Goal: Transaction & Acquisition: Purchase product/service

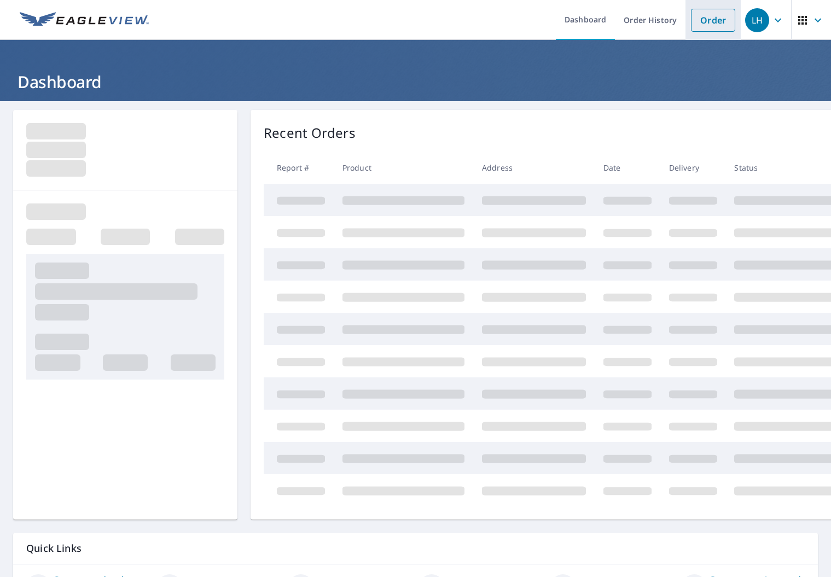
click at [713, 22] on link "Order" at bounding box center [713, 20] width 44 height 23
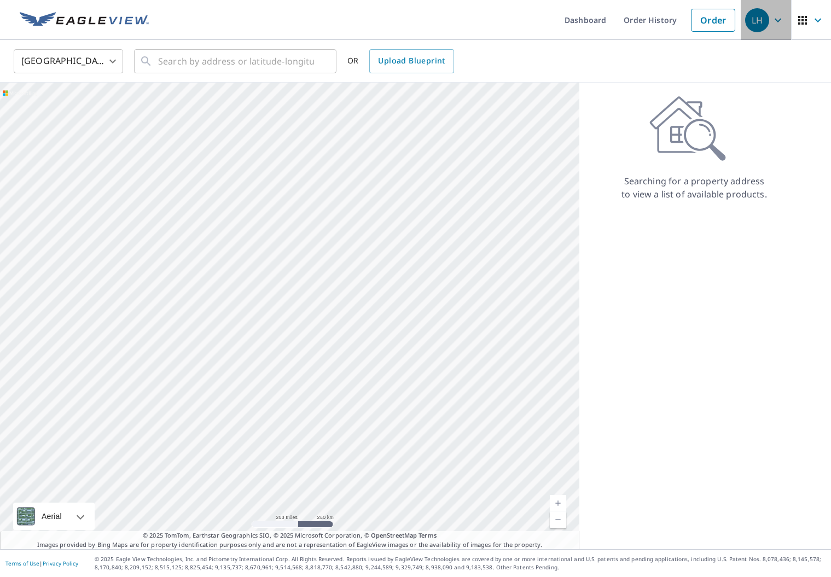
click at [782, 20] on icon "button" at bounding box center [777, 20] width 13 height 13
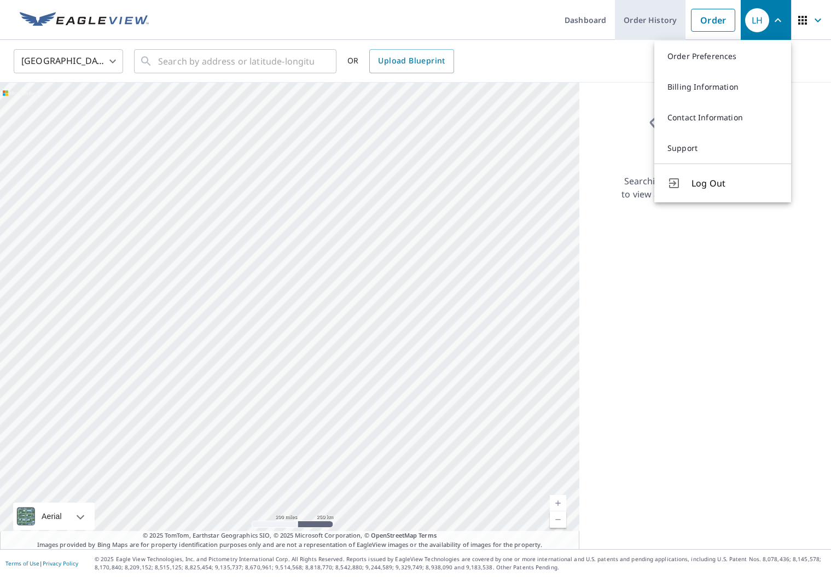
click at [656, 24] on link "Order History" at bounding box center [650, 20] width 71 height 40
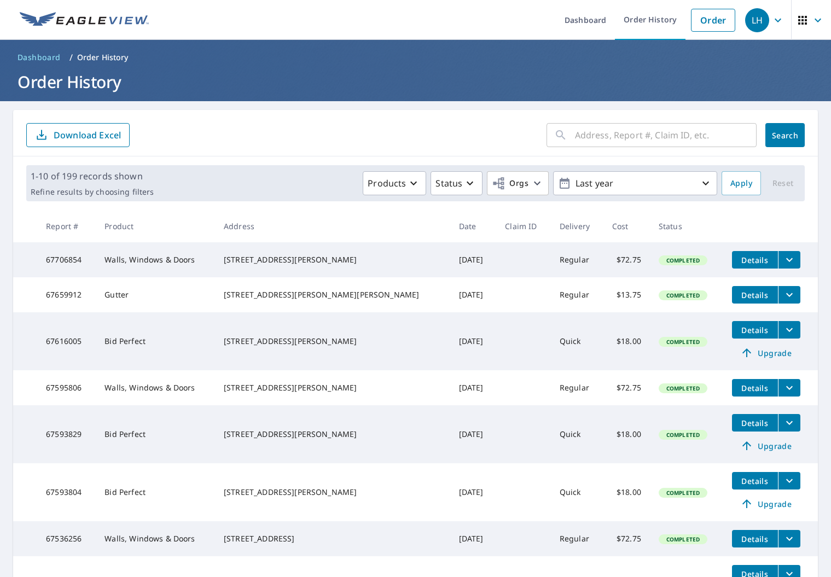
click at [614, 131] on input "text" at bounding box center [666, 135] width 182 height 31
type input "104 moull"
drag, startPoint x: 631, startPoint y: 152, endPoint x: 794, endPoint y: 136, distance: 164.4
click at [794, 136] on span "Search" at bounding box center [785, 135] width 22 height 10
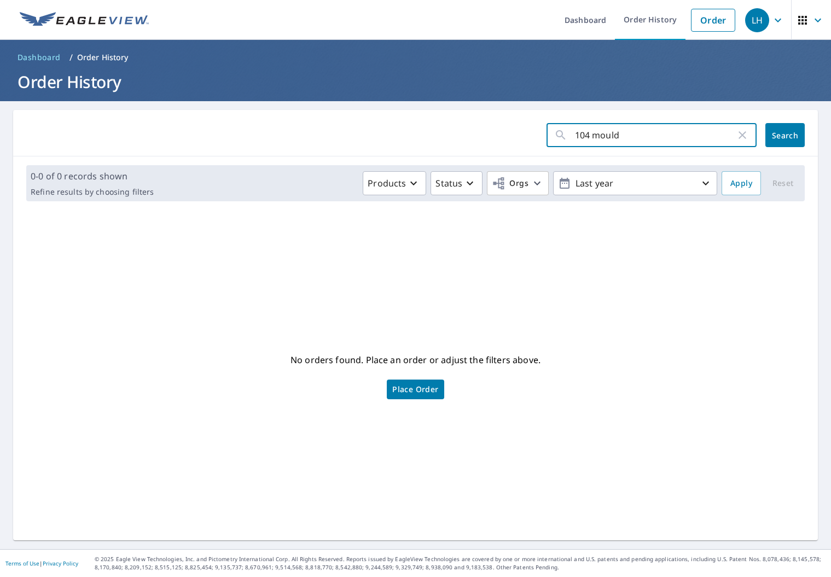
click at [630, 141] on input "104 mould" at bounding box center [655, 135] width 161 height 31
type input "104 moull"
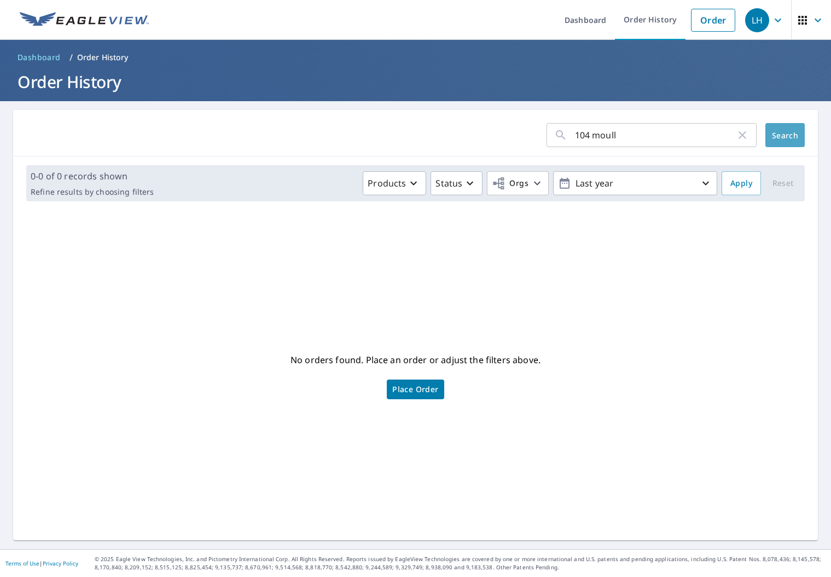
click at [774, 135] on span "Search" at bounding box center [785, 135] width 22 height 10
click at [635, 139] on input "104 moull" at bounding box center [655, 135] width 161 height 31
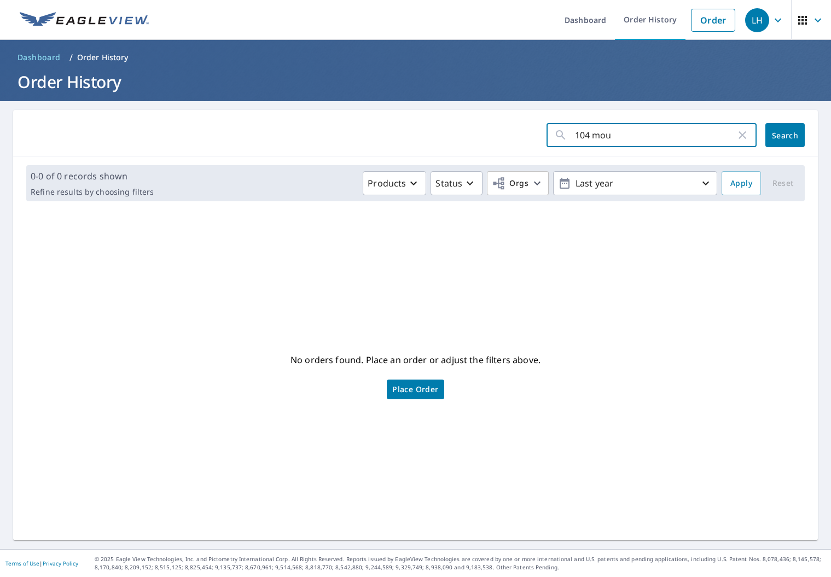
type input "104 mou"
click at [775, 133] on span "Search" at bounding box center [785, 135] width 22 height 10
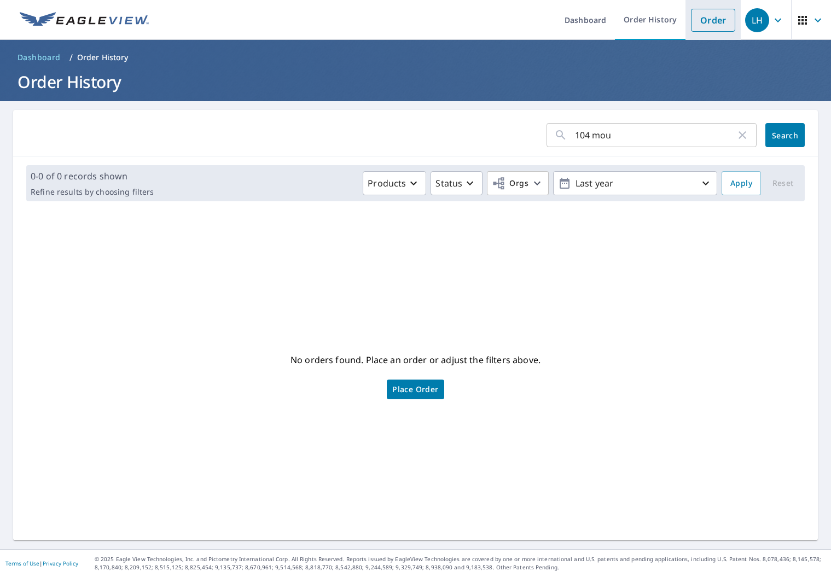
click at [715, 20] on link "Order" at bounding box center [713, 20] width 44 height 23
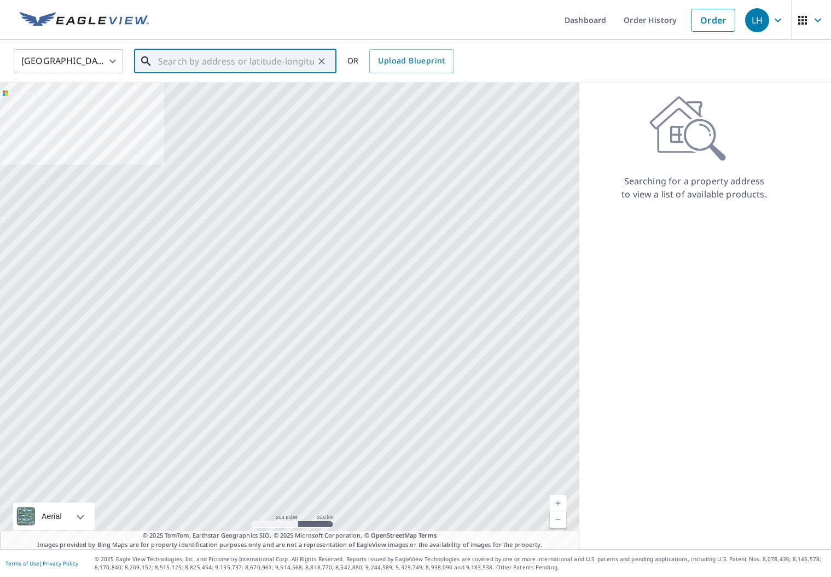
click at [251, 67] on input "text" at bounding box center [236, 61] width 156 height 31
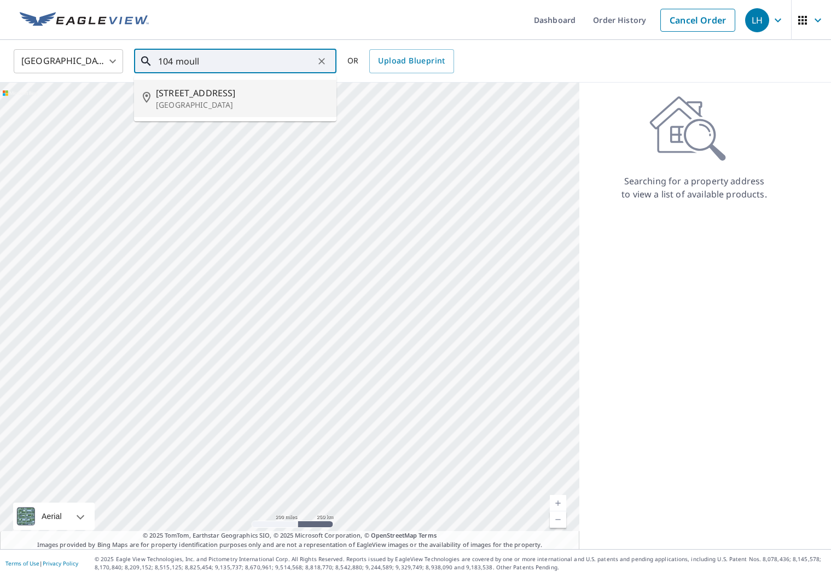
click at [253, 94] on span "[STREET_ADDRESS]" at bounding box center [242, 92] width 172 height 13
type input "[STREET_ADDRESS]"
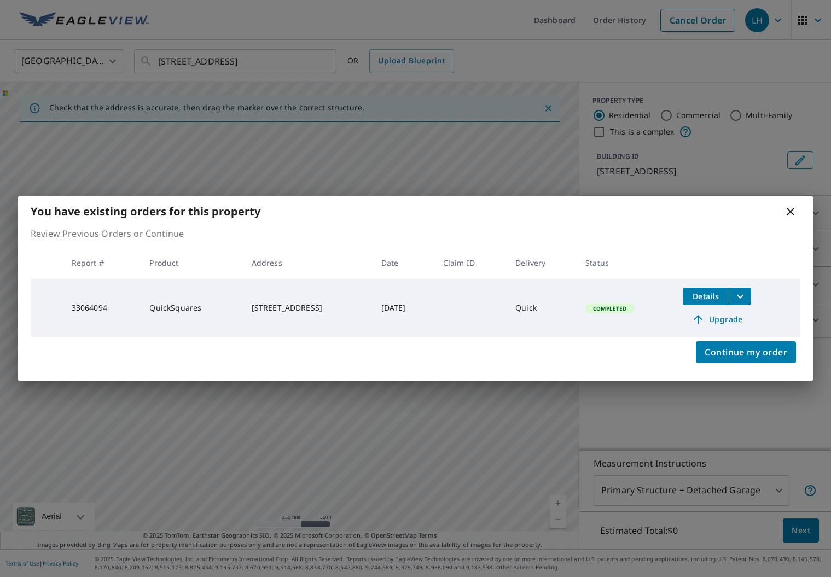
click at [718, 301] on span "Details" at bounding box center [705, 296] width 33 height 10
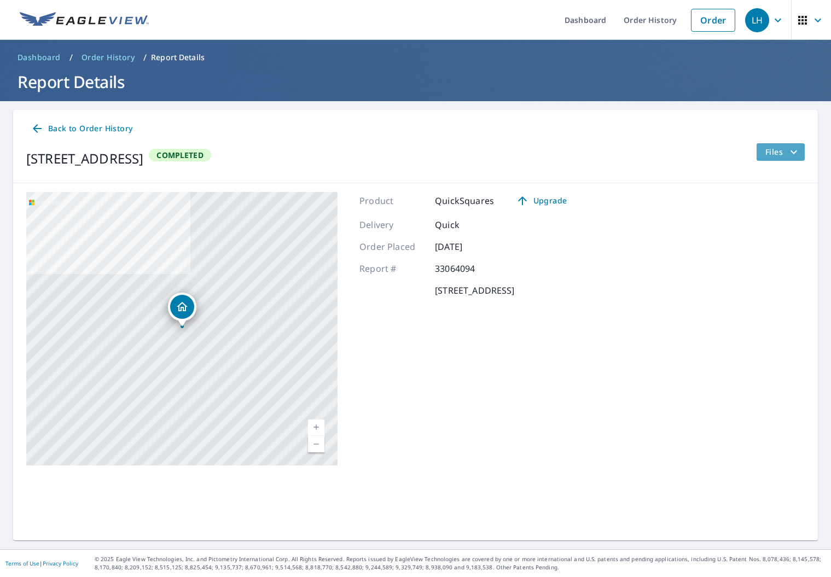
click at [791, 154] on icon "filesDropdownBtn-33064094" at bounding box center [793, 152] width 13 height 13
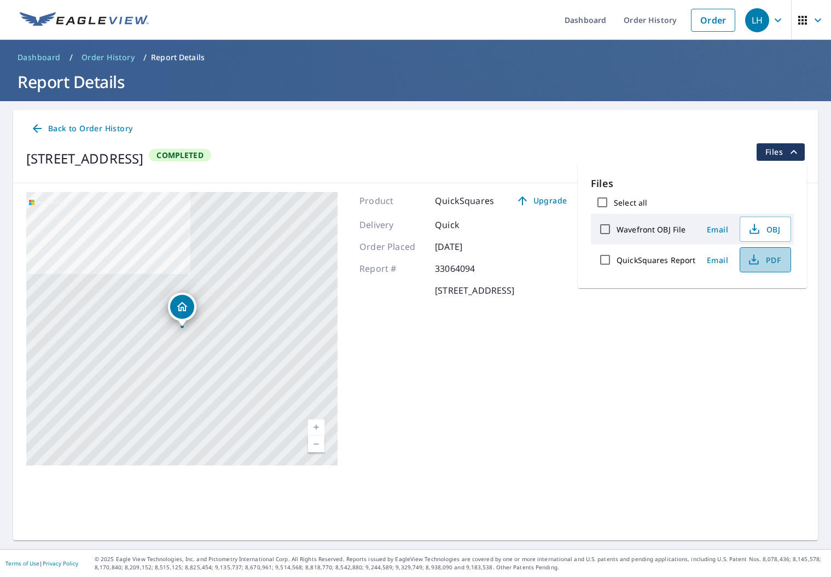
click at [758, 264] on icon "button" at bounding box center [753, 259] width 13 height 13
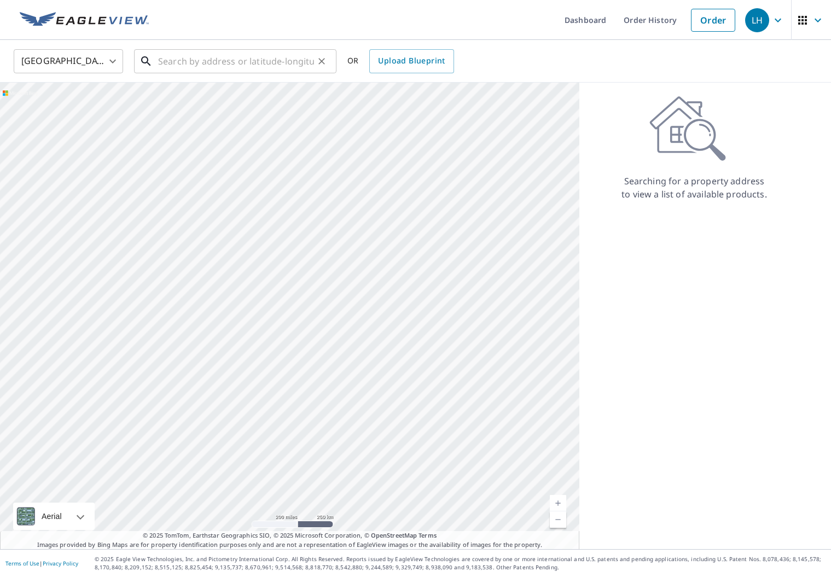
click at [231, 65] on input "text" at bounding box center [236, 61] width 156 height 31
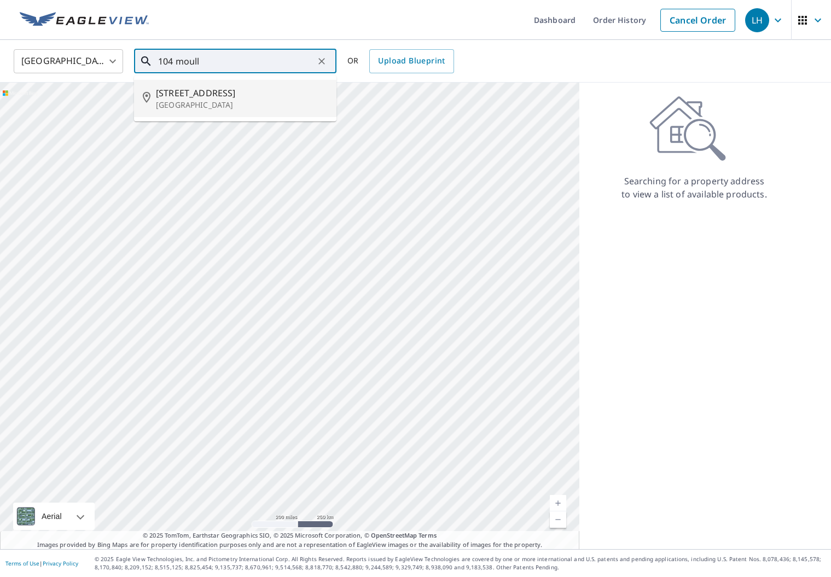
click at [229, 89] on span "[STREET_ADDRESS]" at bounding box center [242, 92] width 172 height 13
type input "[STREET_ADDRESS]"
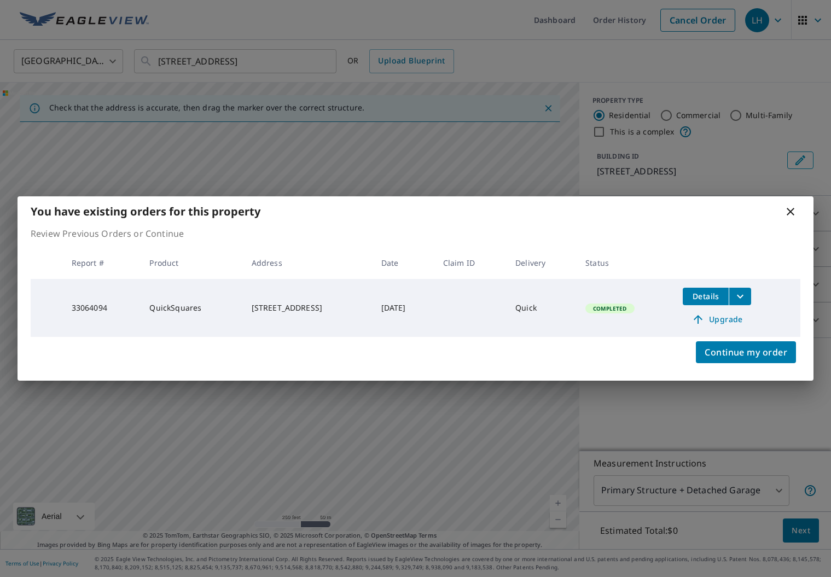
click at [795, 209] on icon at bounding box center [790, 211] width 13 height 13
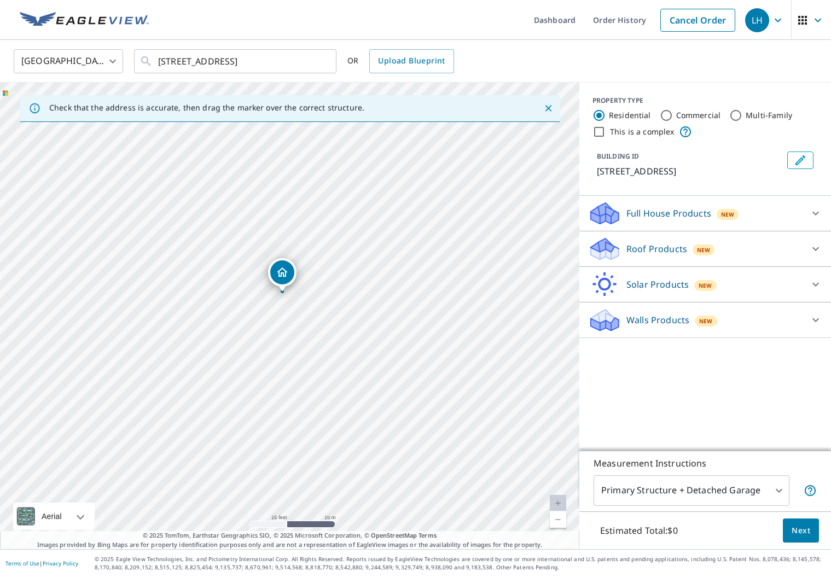
click at [607, 255] on icon at bounding box center [601, 253] width 20 height 12
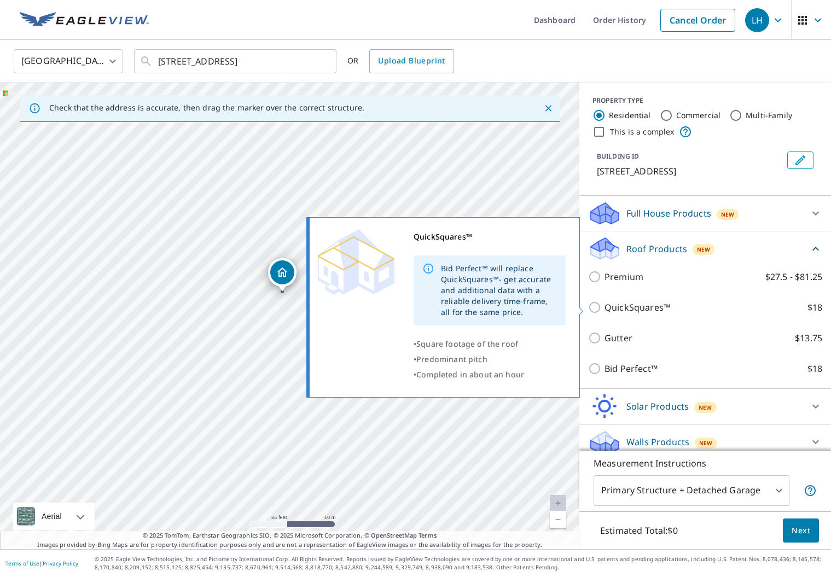
click at [596, 310] on input "QuickSquares™ $18" at bounding box center [596, 307] width 16 height 13
checkbox input "true"
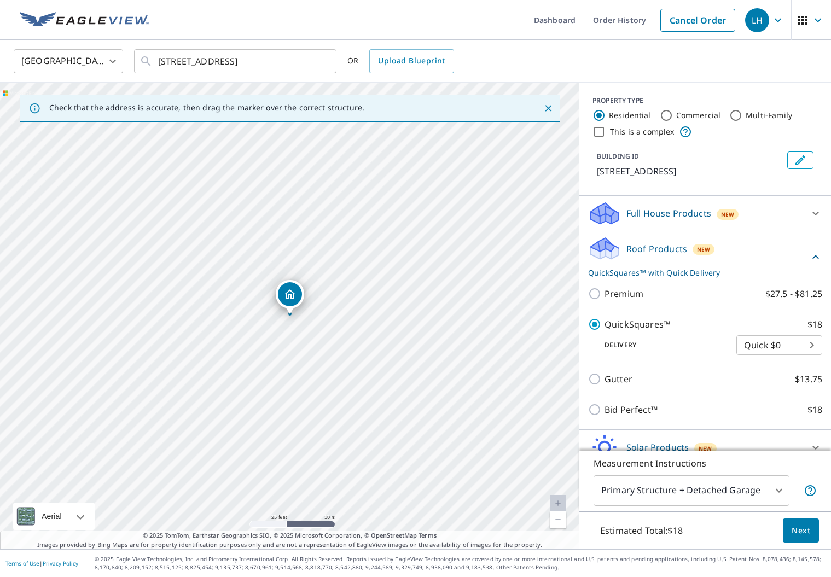
click at [798, 536] on span "Next" at bounding box center [801, 531] width 19 height 14
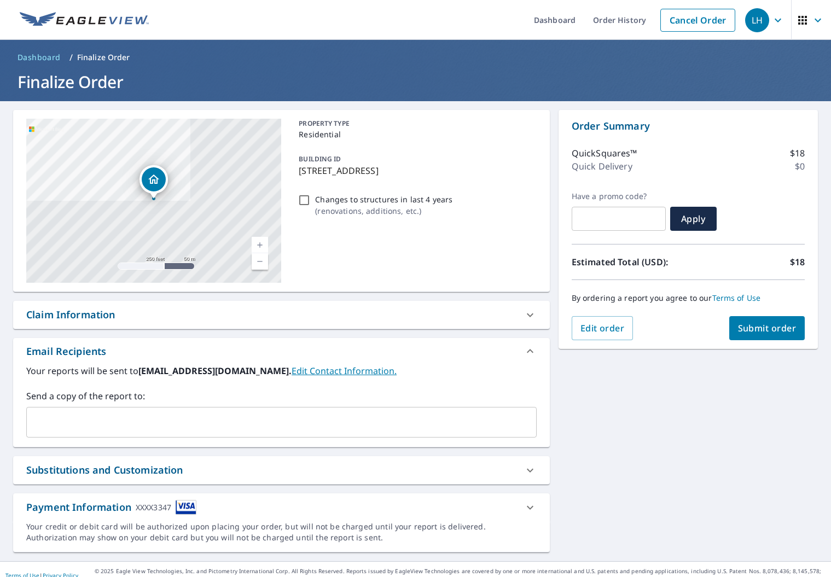
click at [763, 336] on button "Submit order" at bounding box center [767, 328] width 76 height 24
